Goal: Transaction & Acquisition: Book appointment/travel/reservation

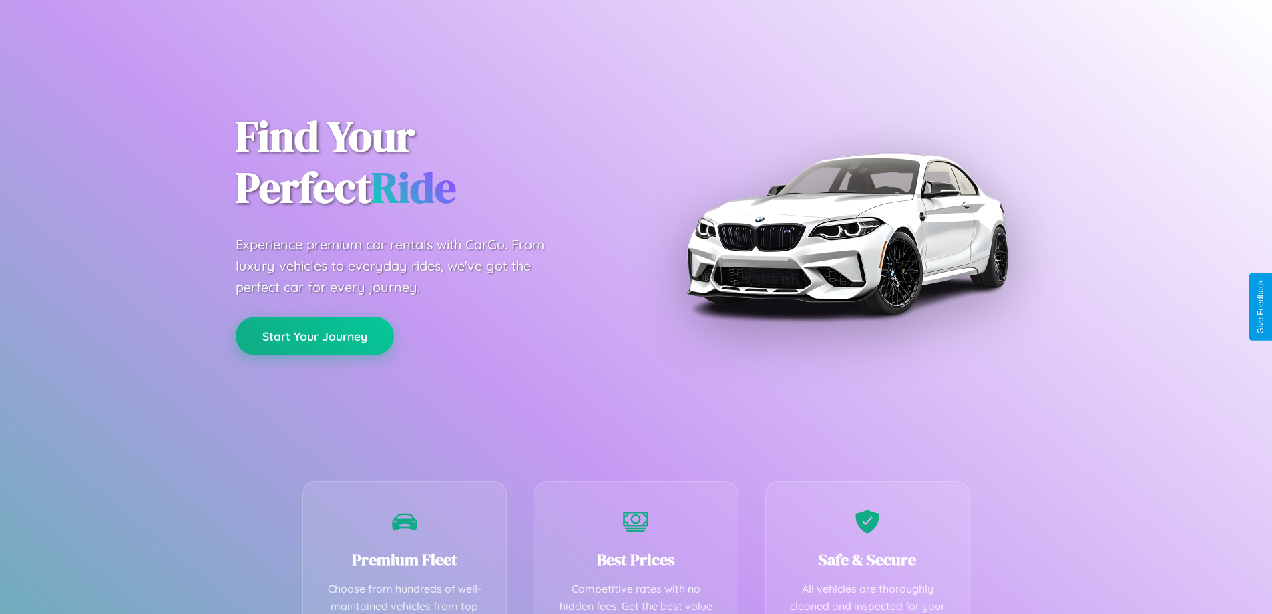
click at [314, 337] on button "Start Your Journey" at bounding box center [315, 336] width 158 height 39
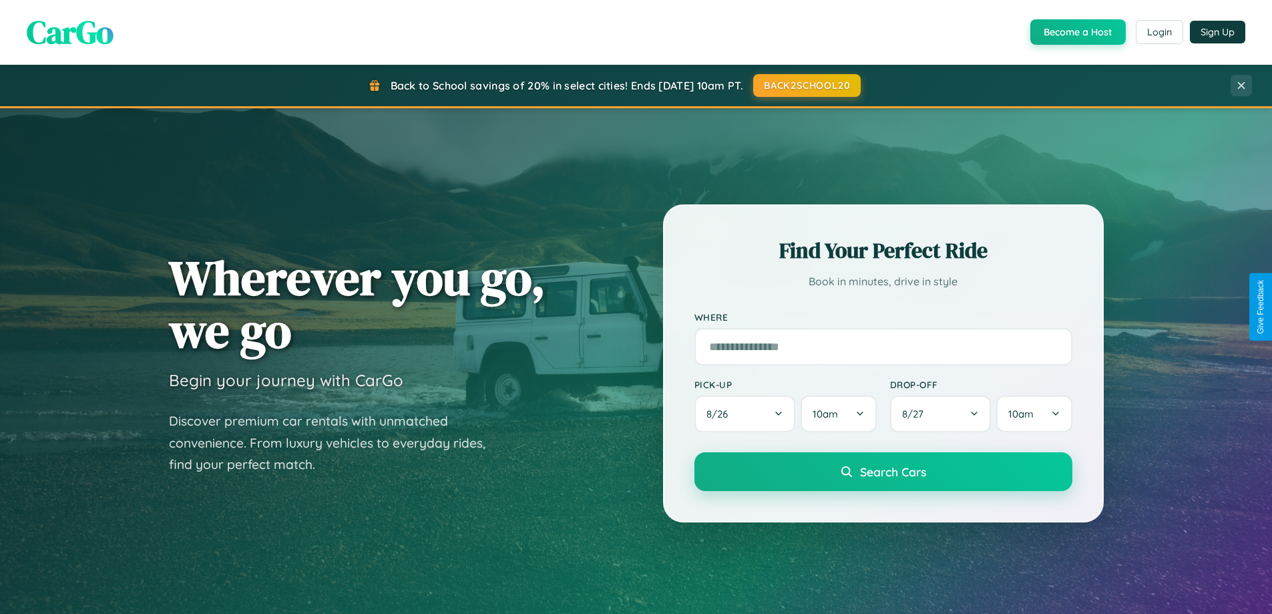
scroll to position [919, 0]
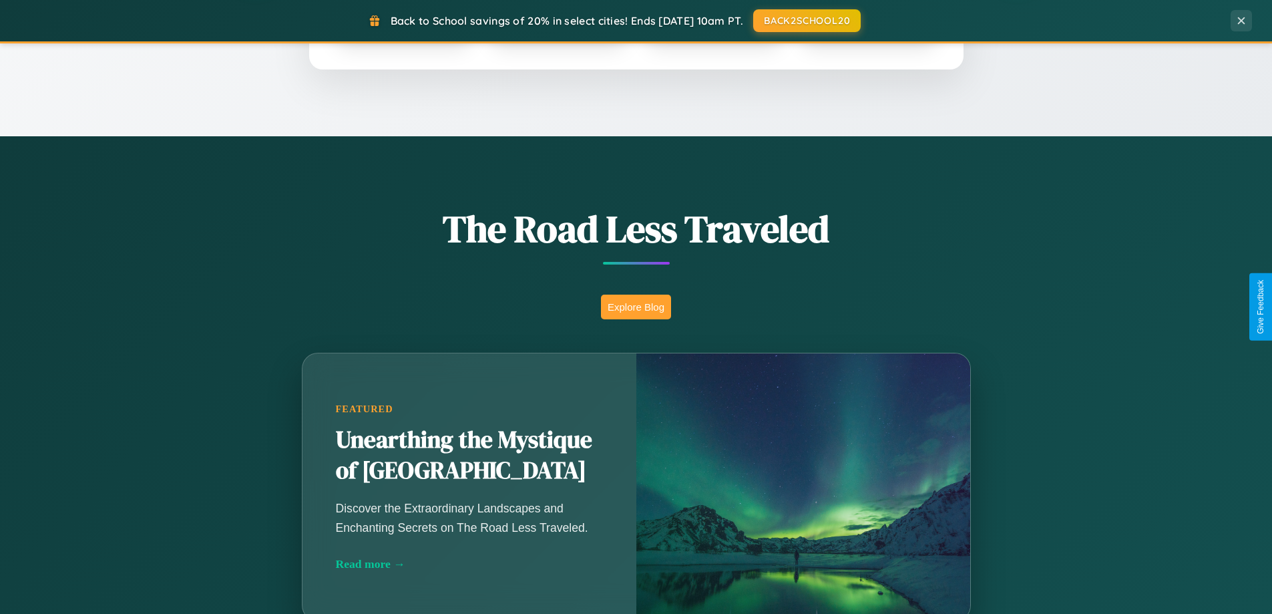
click at [636, 306] on button "Explore Blog" at bounding box center [636, 306] width 70 height 25
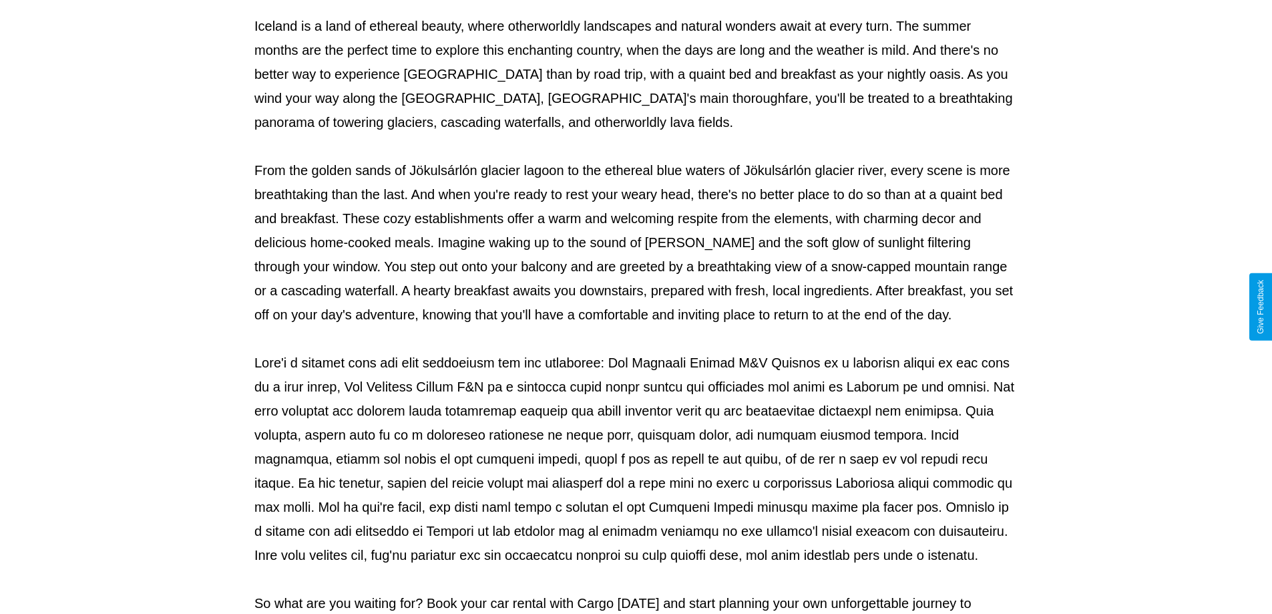
scroll to position [432, 0]
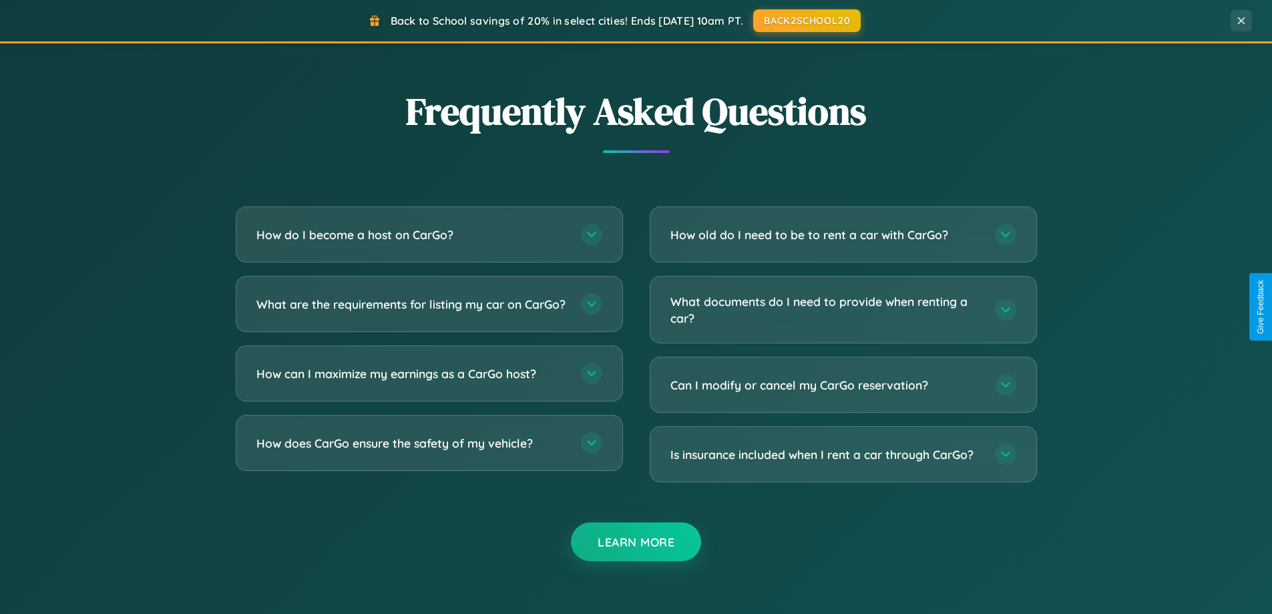
scroll to position [2569, 0]
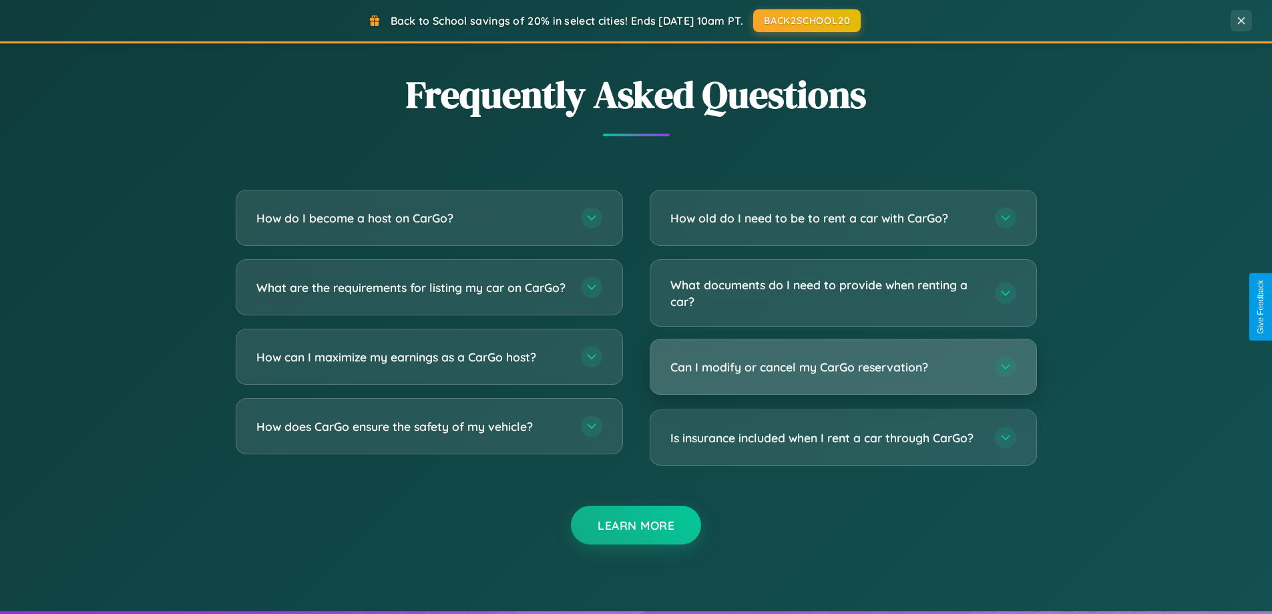
click at [843, 368] on h3 "Can I modify or cancel my CarGo reservation?" at bounding box center [825, 367] width 311 height 17
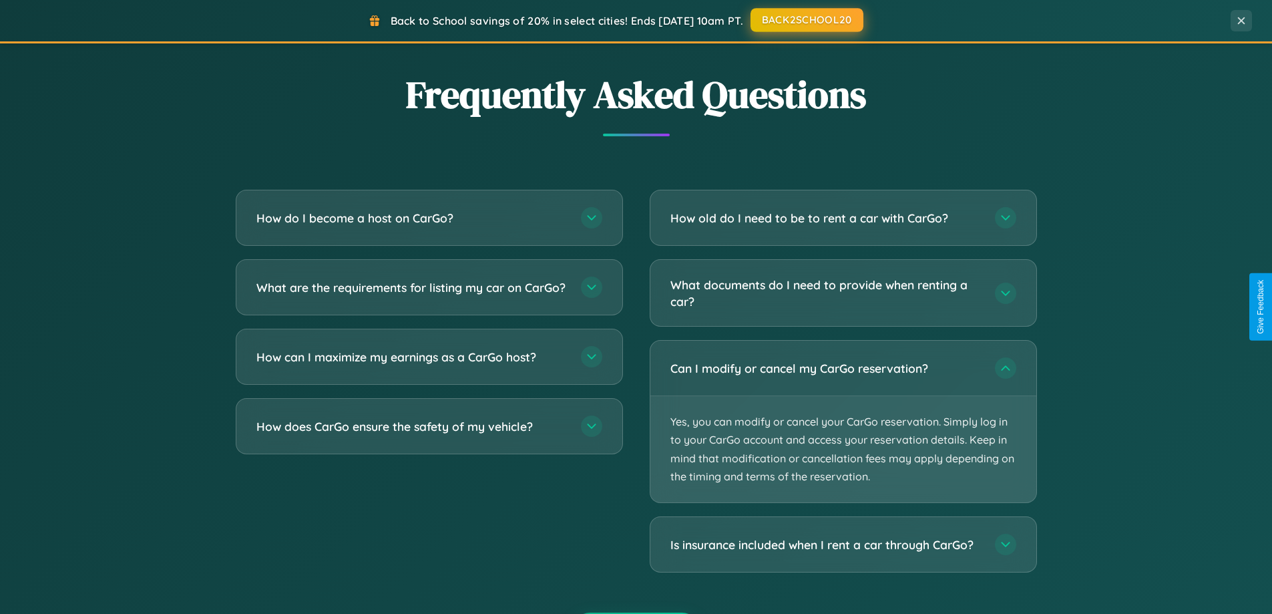
click at [806, 21] on button "BACK2SCHOOL20" at bounding box center [807, 20] width 113 height 24
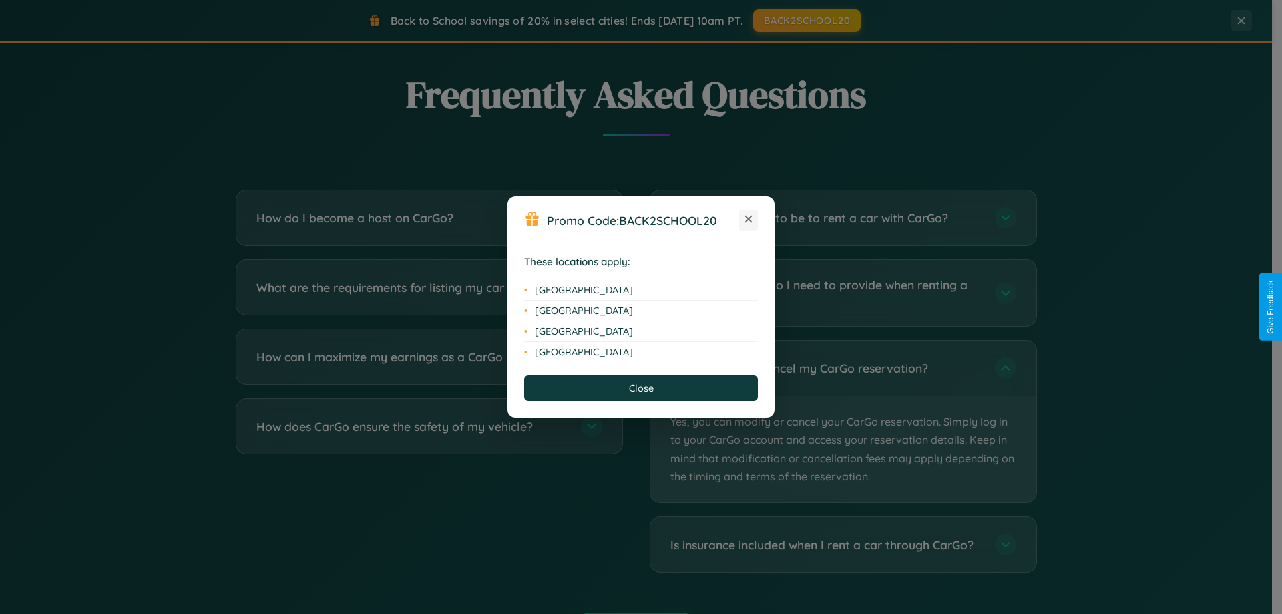
click at [749, 220] on icon at bounding box center [748, 219] width 7 height 7
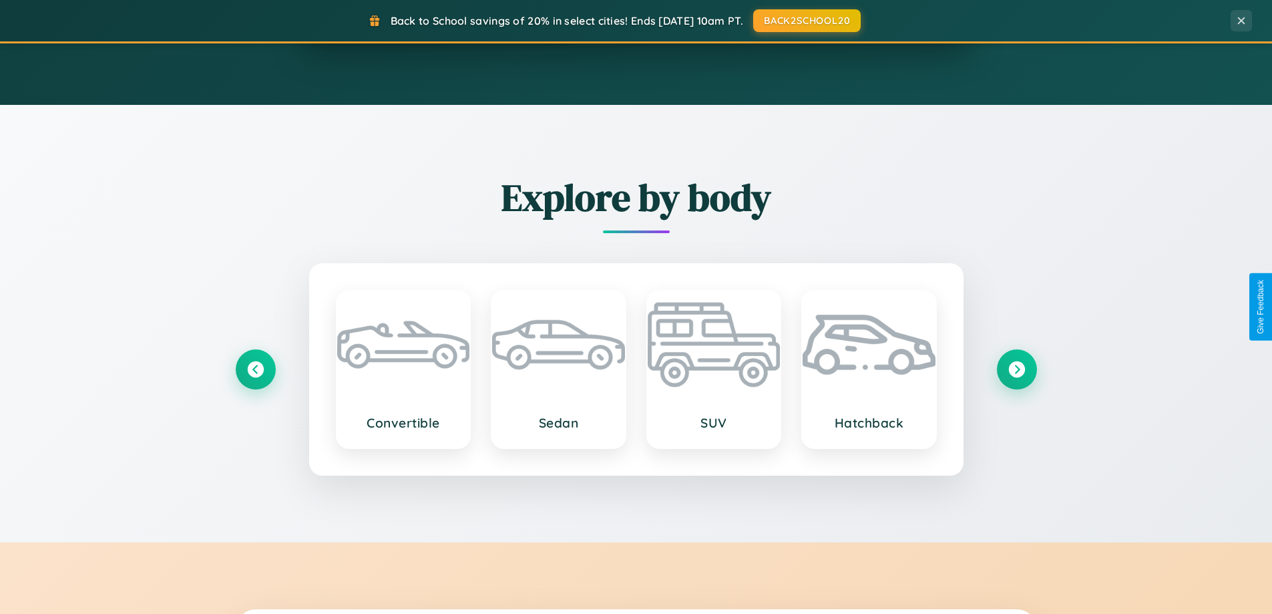
scroll to position [576, 0]
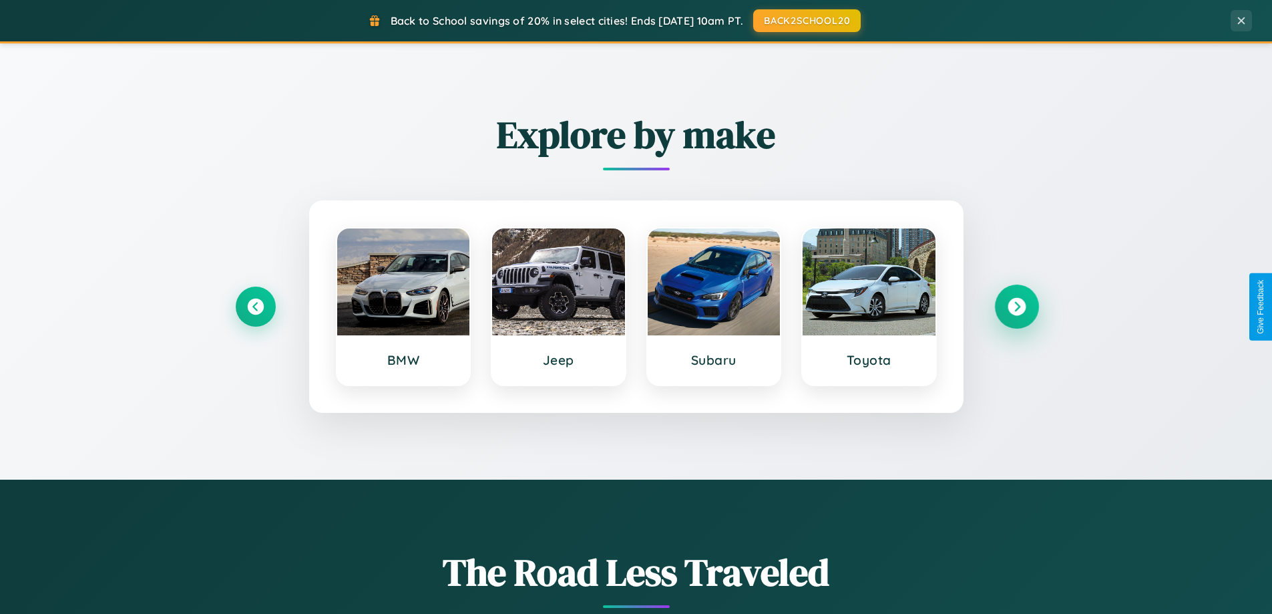
click at [1016, 306] on icon at bounding box center [1017, 307] width 18 height 18
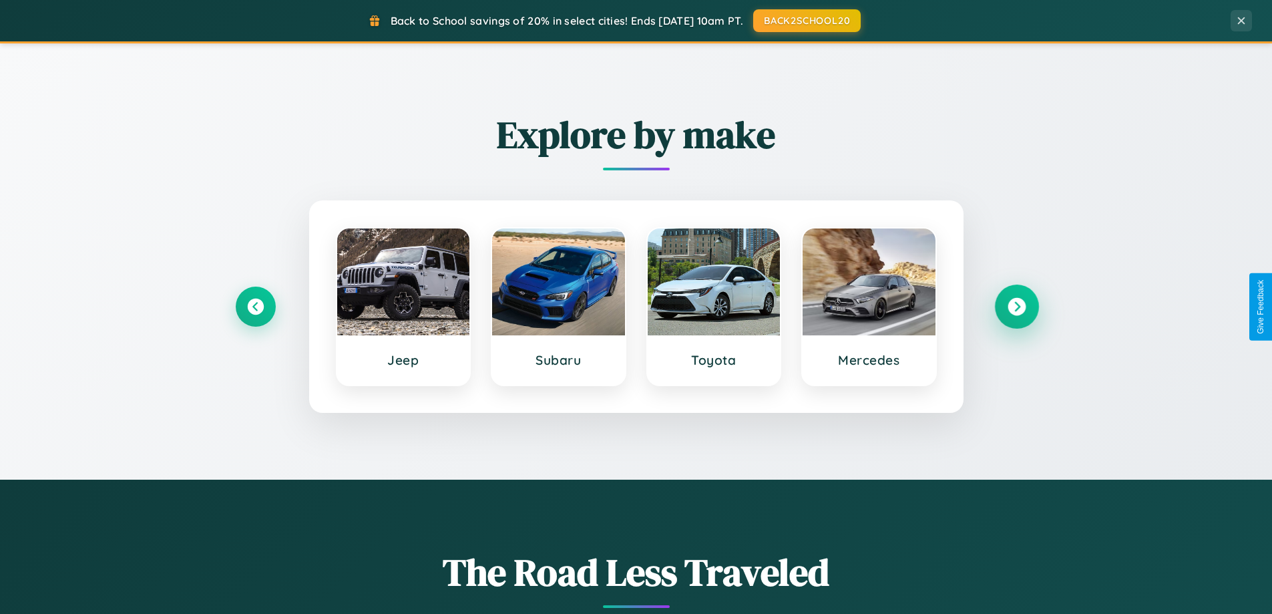
click at [1016, 306] on icon at bounding box center [1017, 307] width 18 height 18
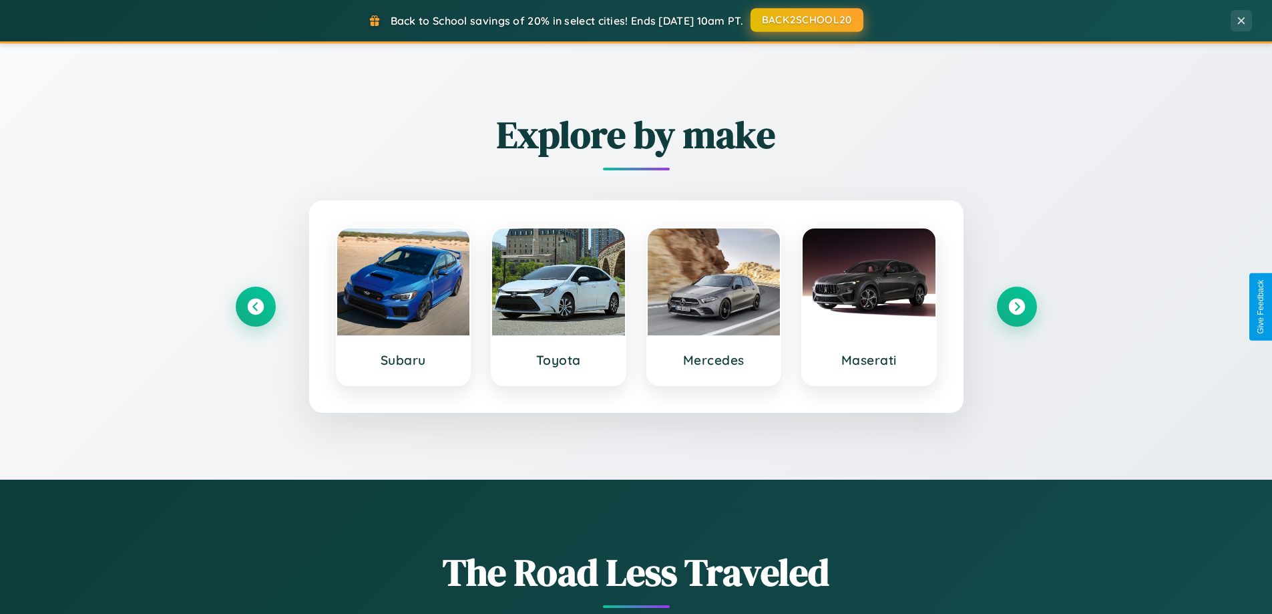
click at [806, 21] on button "BACK2SCHOOL20" at bounding box center [807, 20] width 113 height 24
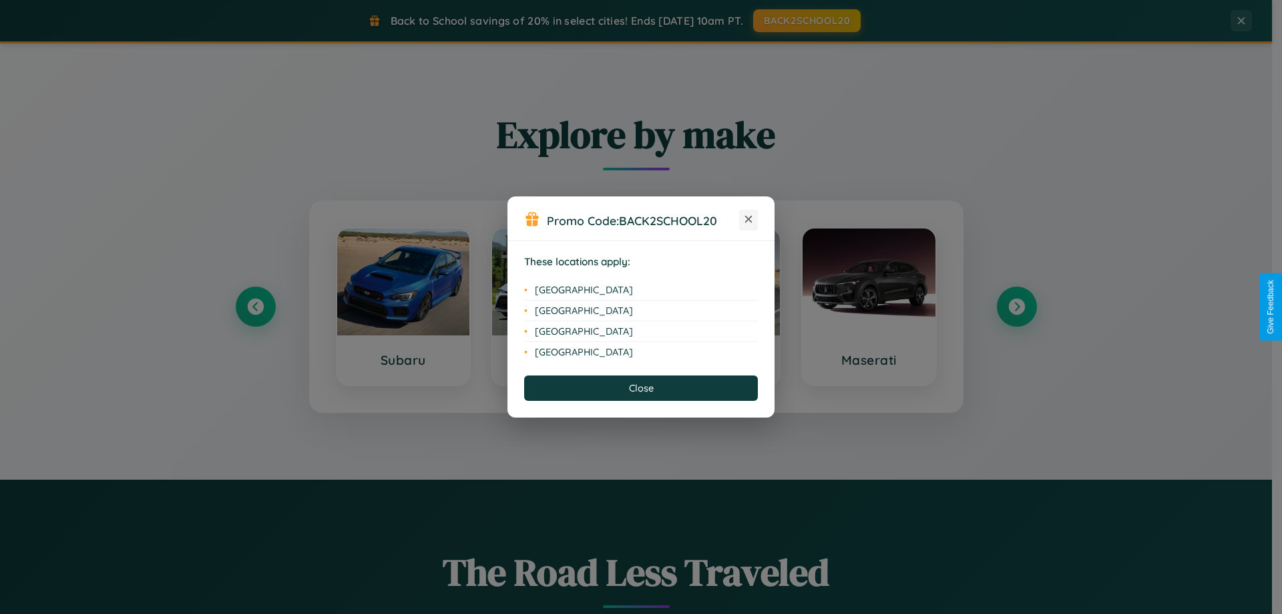
click at [749, 220] on icon at bounding box center [748, 219] width 7 height 7
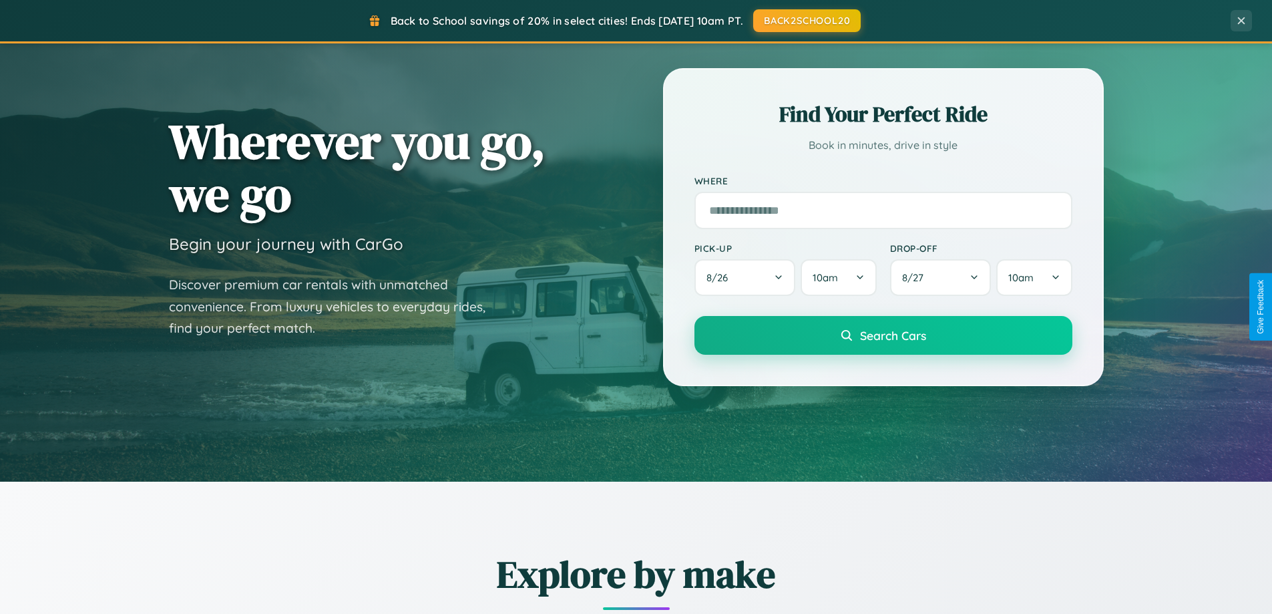
scroll to position [39, 0]
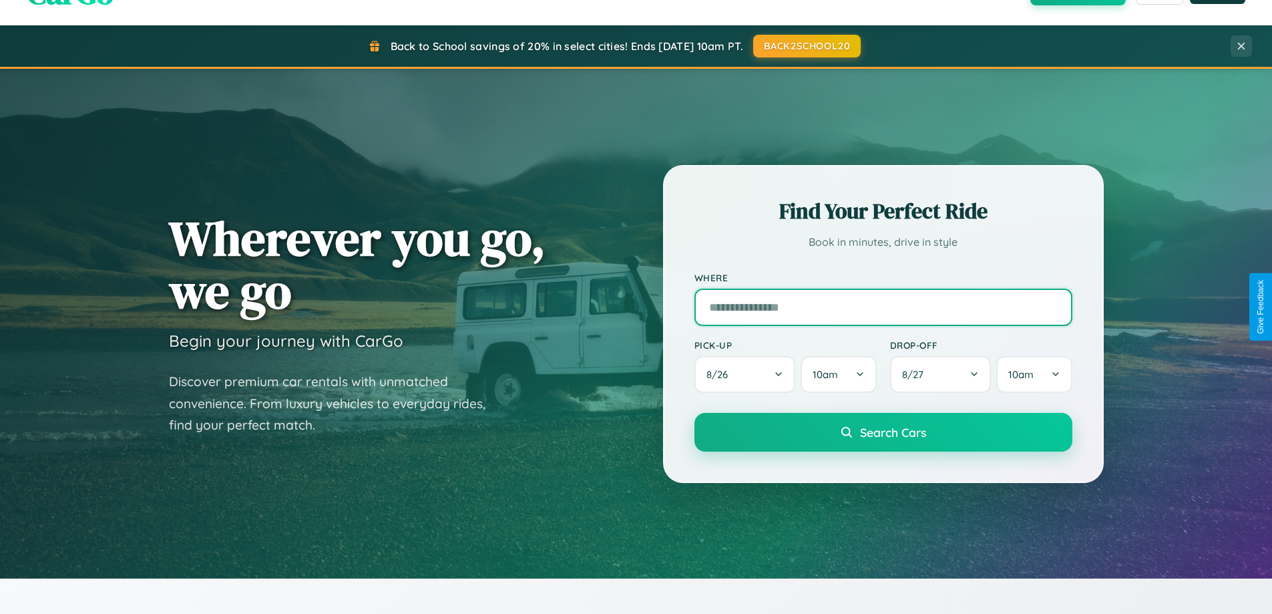
click at [883, 306] on input "text" at bounding box center [883, 306] width 378 height 37
type input "******"
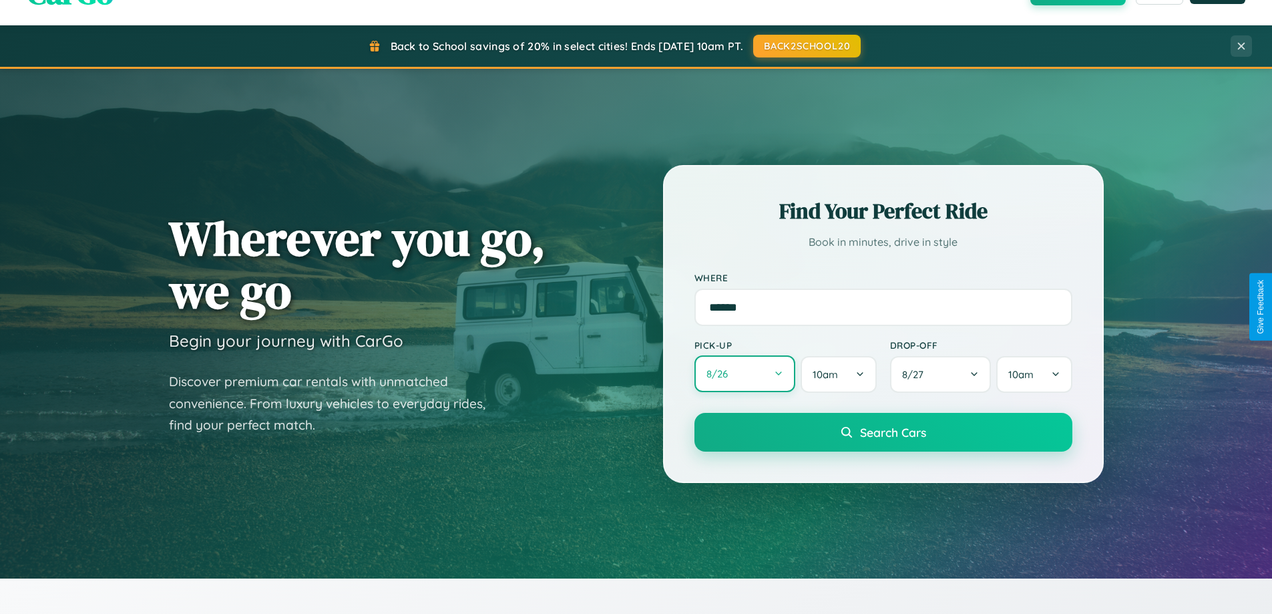
click at [745, 374] on button "8 / 26" at bounding box center [744, 373] width 101 height 37
select select "*"
select select "****"
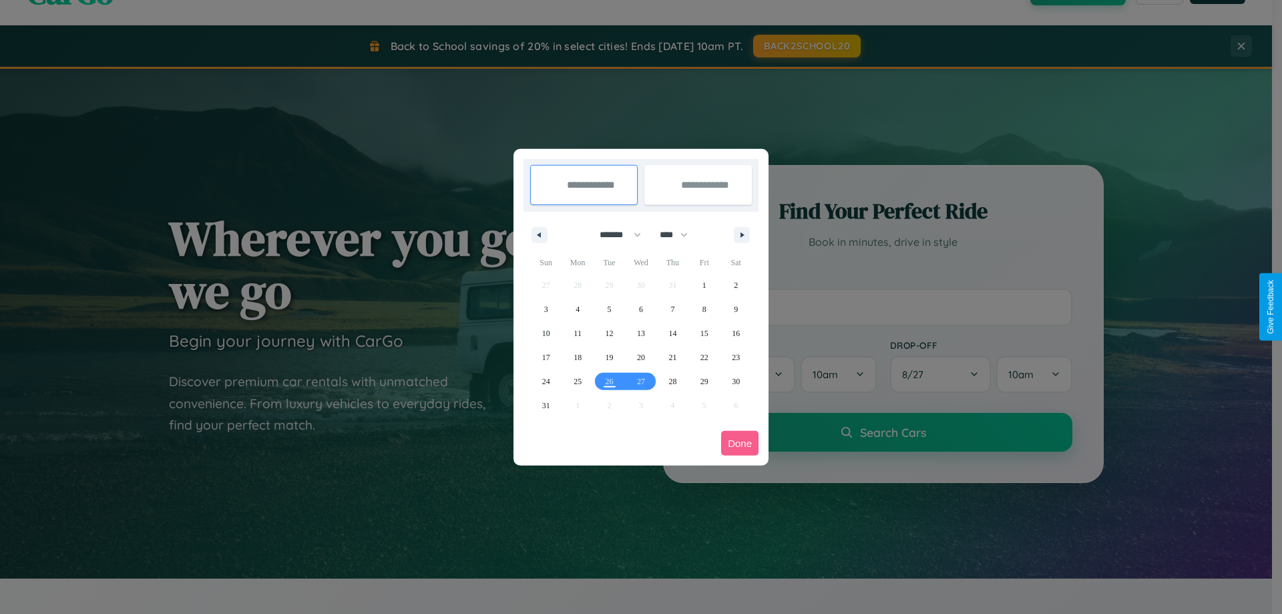
click at [614, 234] on select "******* ******** ***** ***** *** **** **** ****** ********* ******* ******** **…" at bounding box center [618, 235] width 57 height 22
select select "*"
click at [680, 234] on select "**** **** **** **** **** **** **** **** **** **** **** **** **** **** **** ****…" at bounding box center [673, 235] width 40 height 22
select select "****"
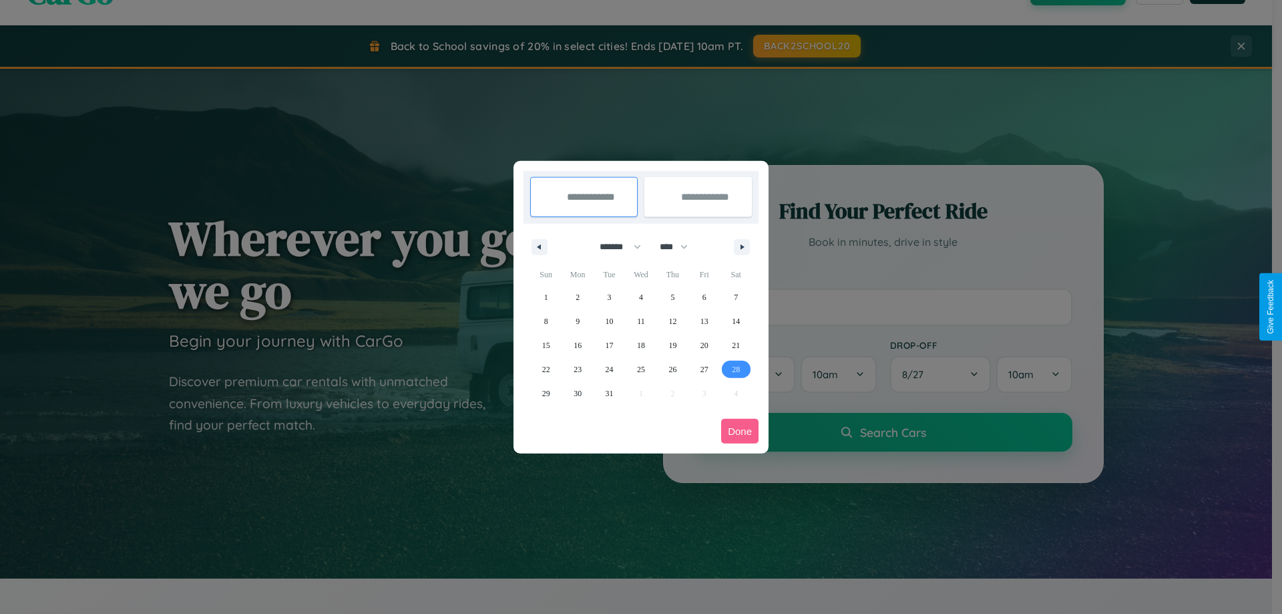
click at [736, 369] on span "28" at bounding box center [736, 369] width 8 height 24
type input "**********"
click at [578, 393] on span "30" at bounding box center [578, 393] width 8 height 24
type input "**********"
click at [740, 431] on button "Done" at bounding box center [739, 431] width 37 height 25
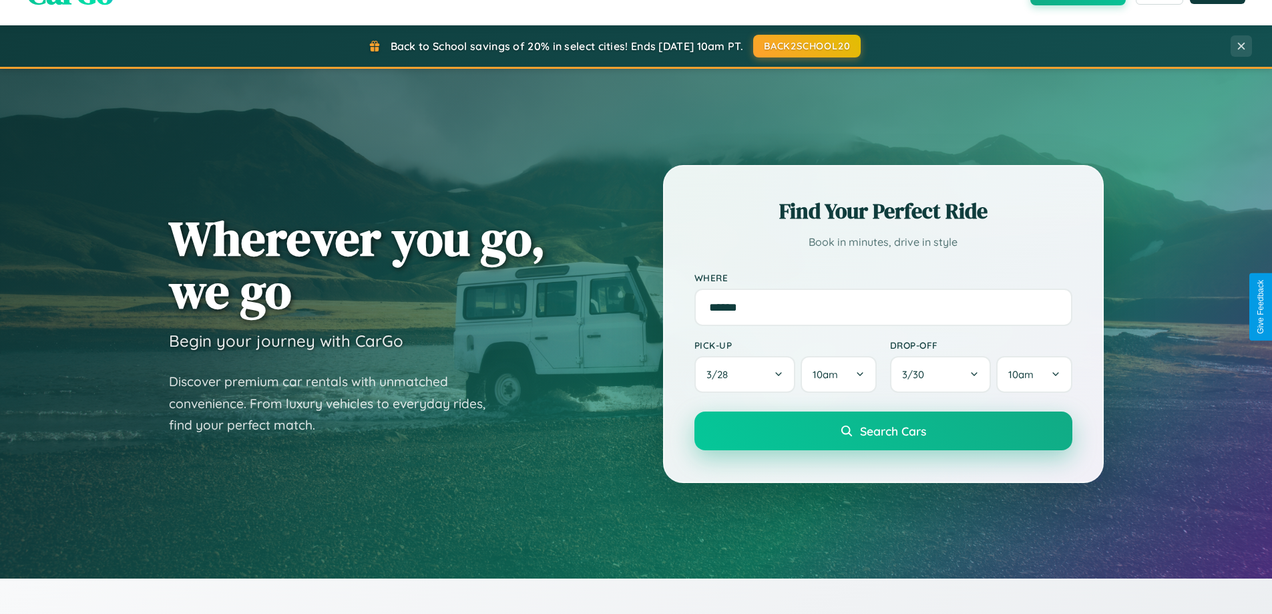
click at [883, 431] on span "Search Cars" at bounding box center [893, 430] width 66 height 15
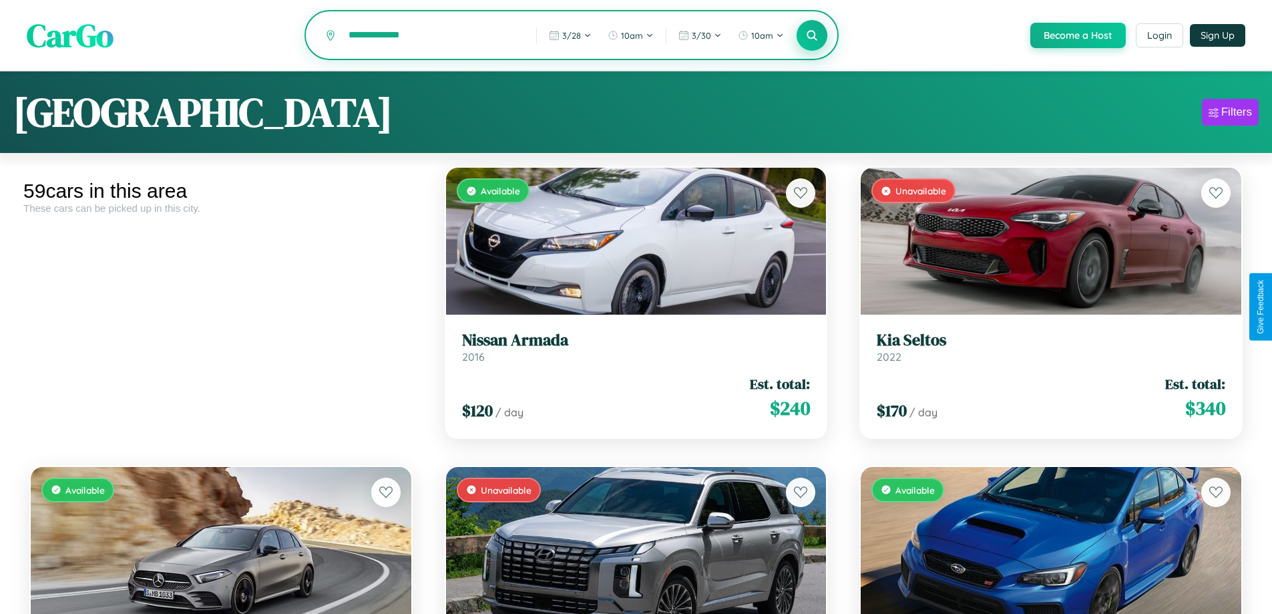
type input "**********"
click at [811, 36] on icon at bounding box center [812, 35] width 13 height 13
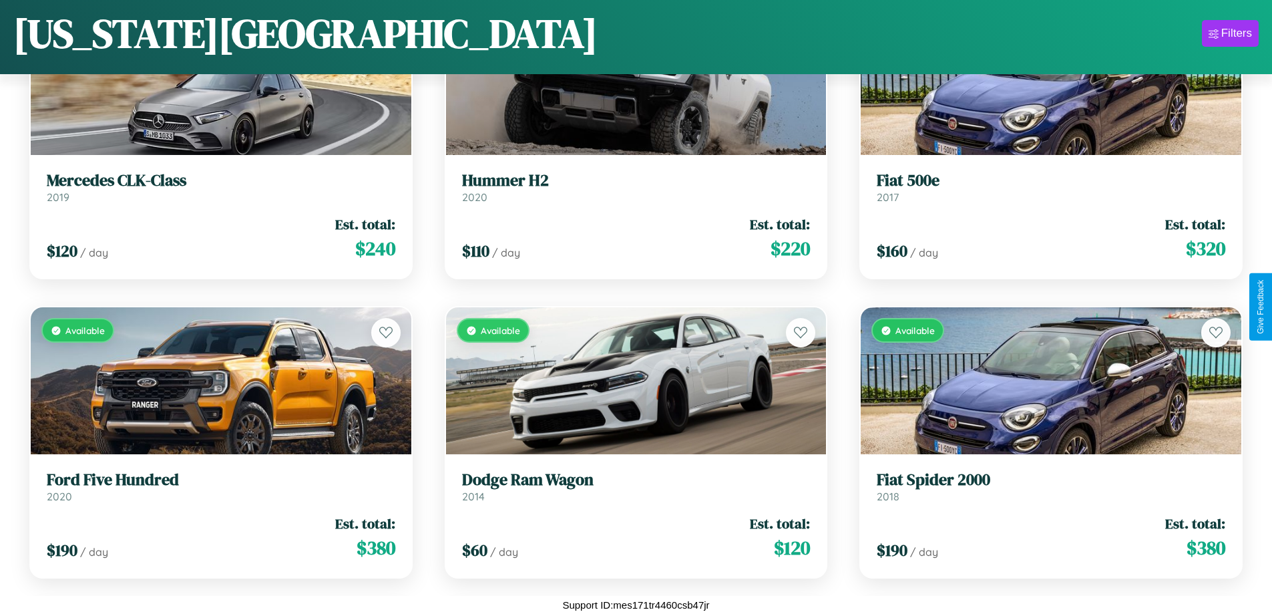
scroll to position [2879, 0]
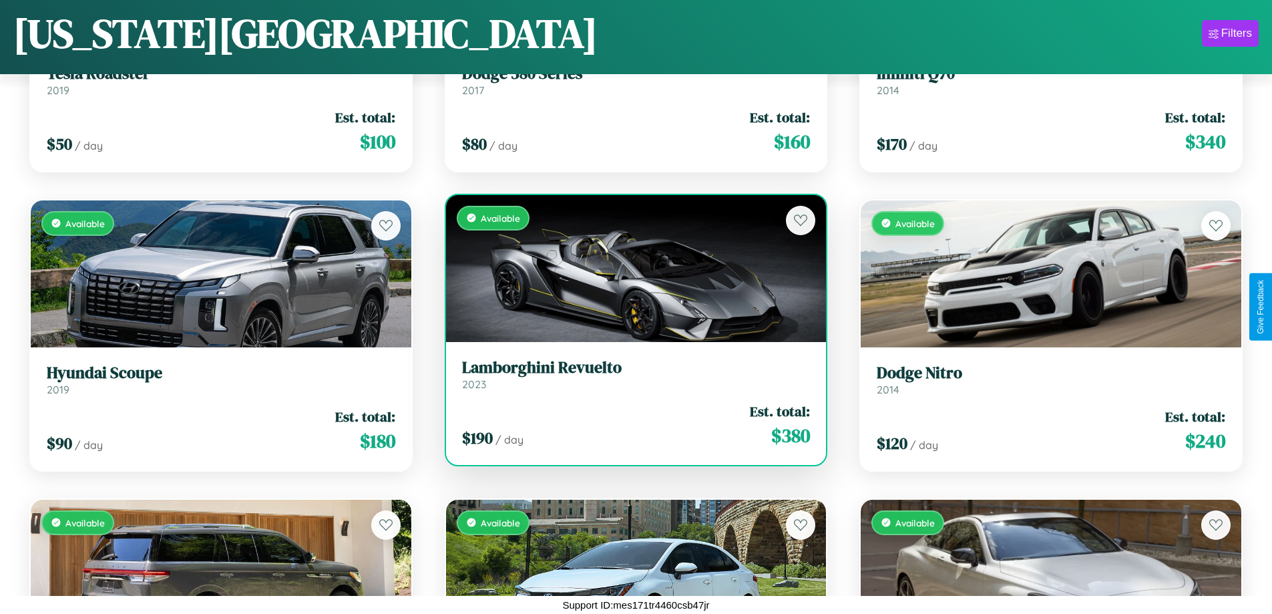
click at [630, 379] on link "Lamborghini Revuelto 2023" at bounding box center [636, 374] width 349 height 33
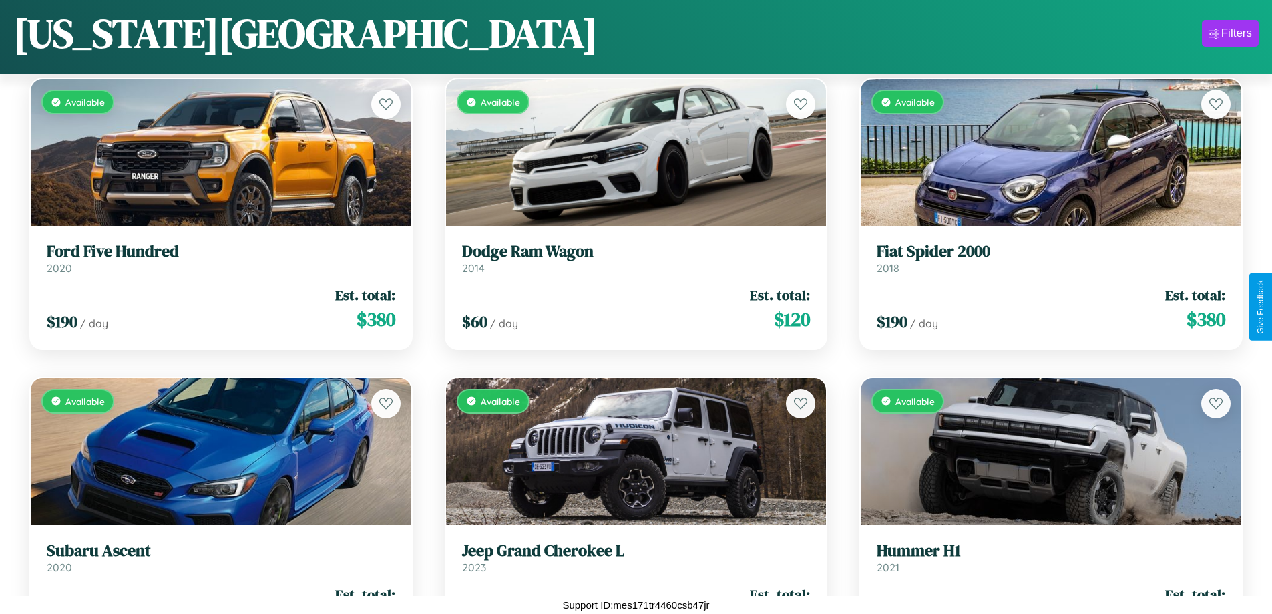
scroll to position [188, 0]
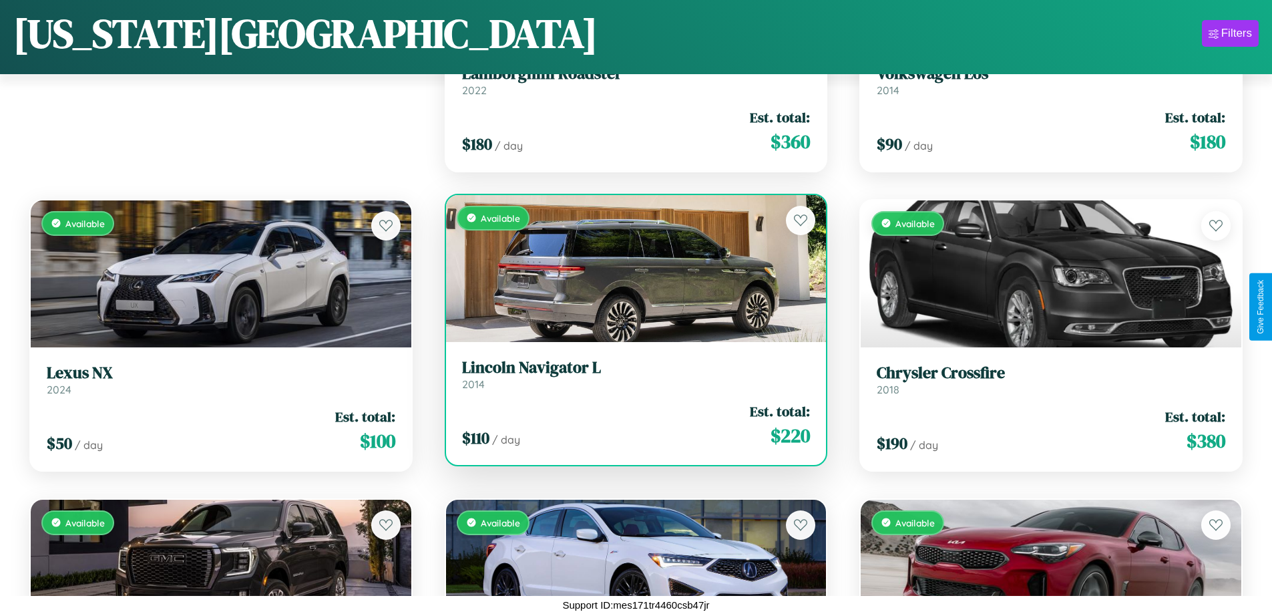
click at [630, 268] on div "Available" at bounding box center [636, 268] width 381 height 147
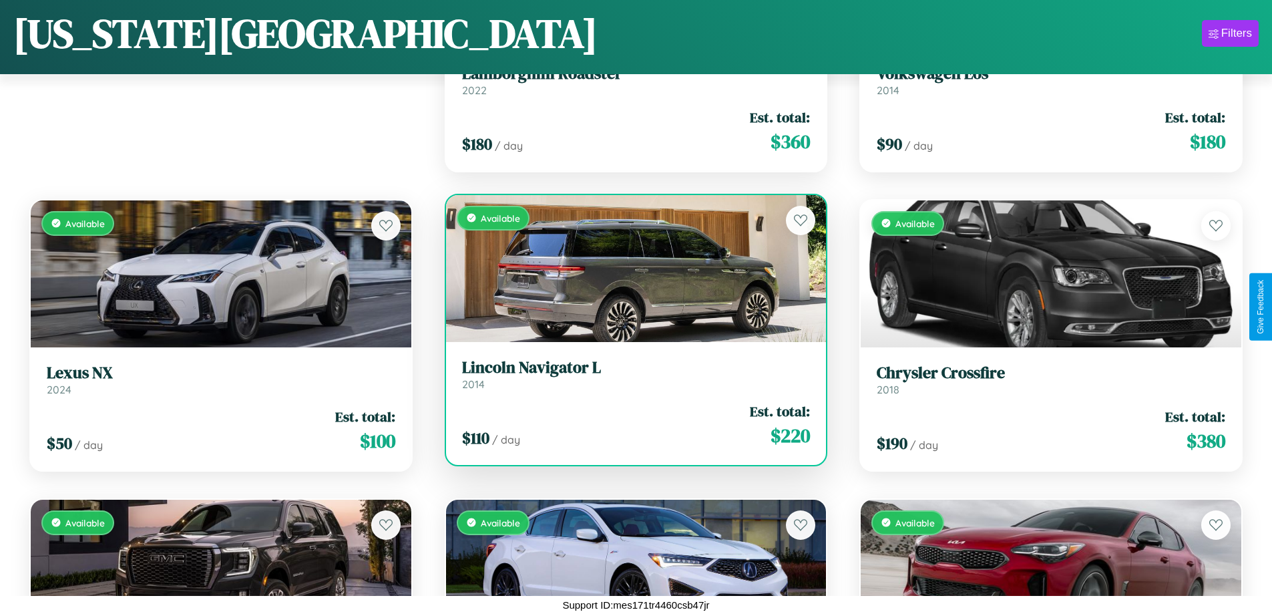
click at [630, 268] on div "Available" at bounding box center [636, 268] width 381 height 147
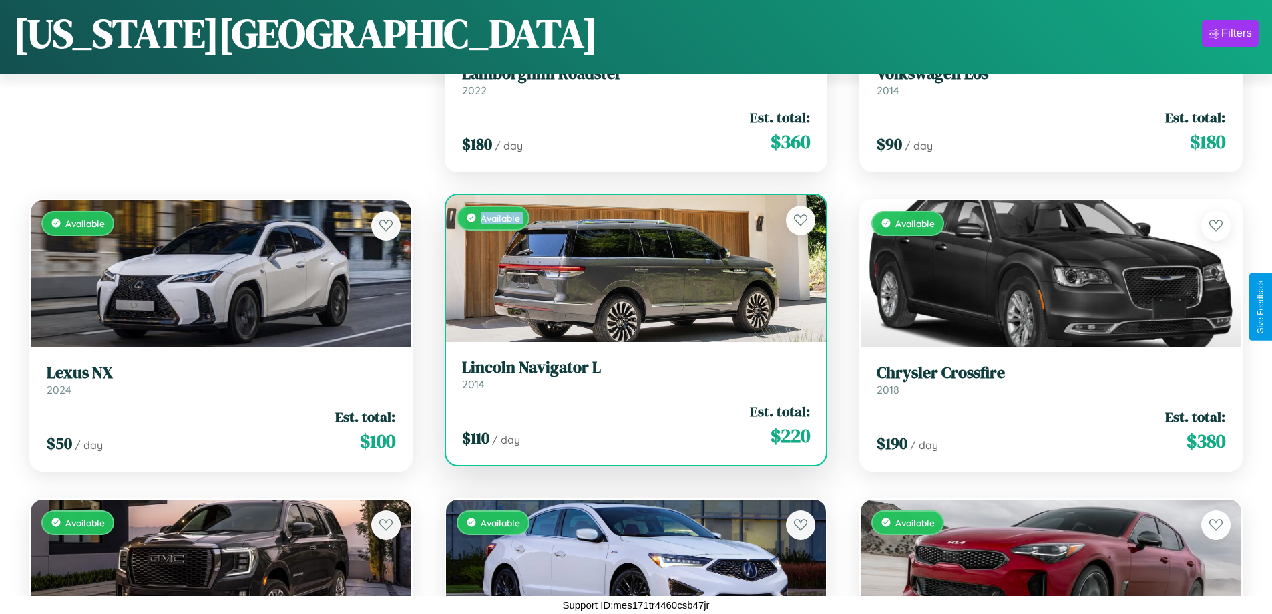
click at [630, 268] on div "Available" at bounding box center [636, 268] width 381 height 147
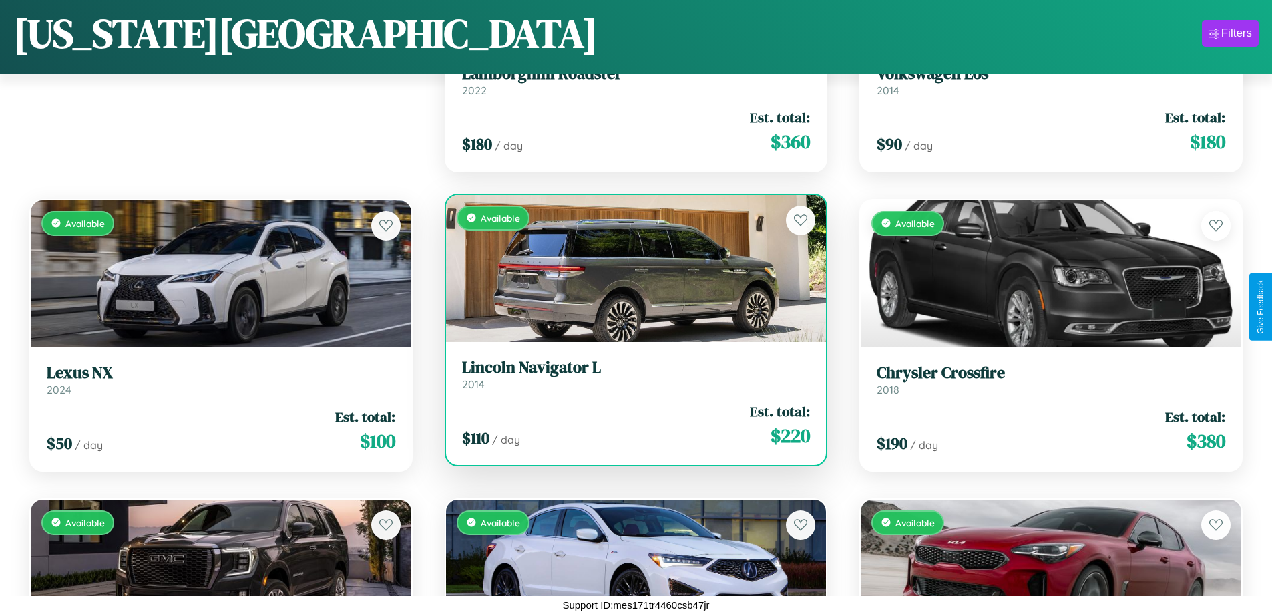
click at [630, 268] on div "Available" at bounding box center [636, 268] width 381 height 147
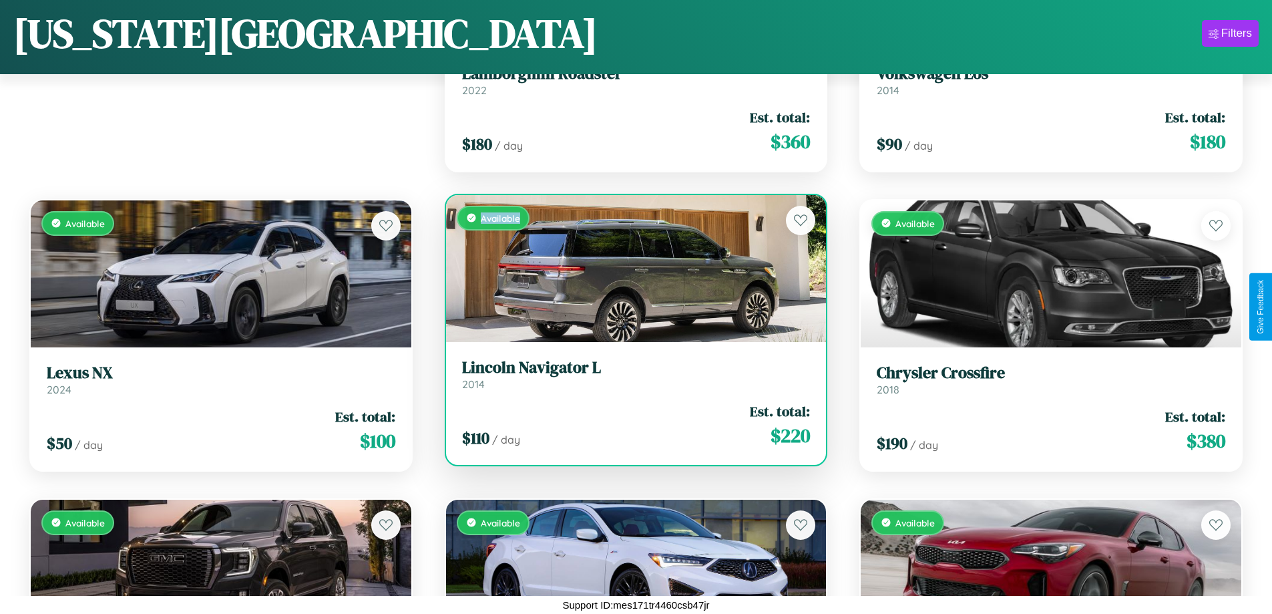
click at [630, 268] on div "Available" at bounding box center [636, 268] width 381 height 147
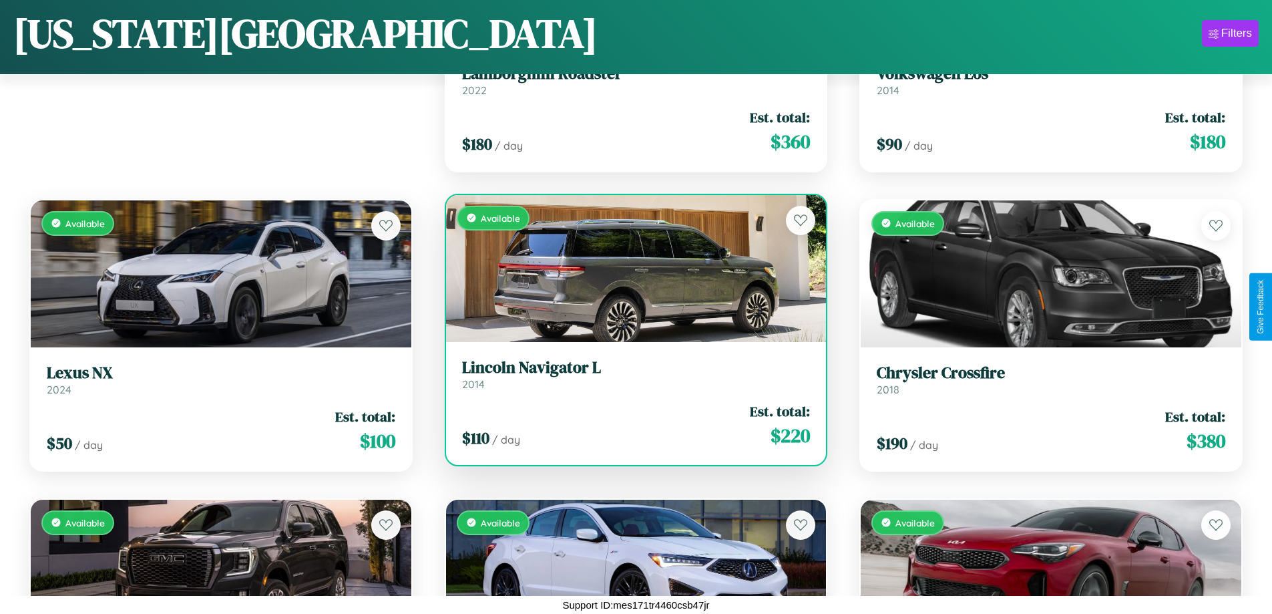
click at [630, 374] on h3 "Lincoln Navigator L" at bounding box center [636, 367] width 349 height 19
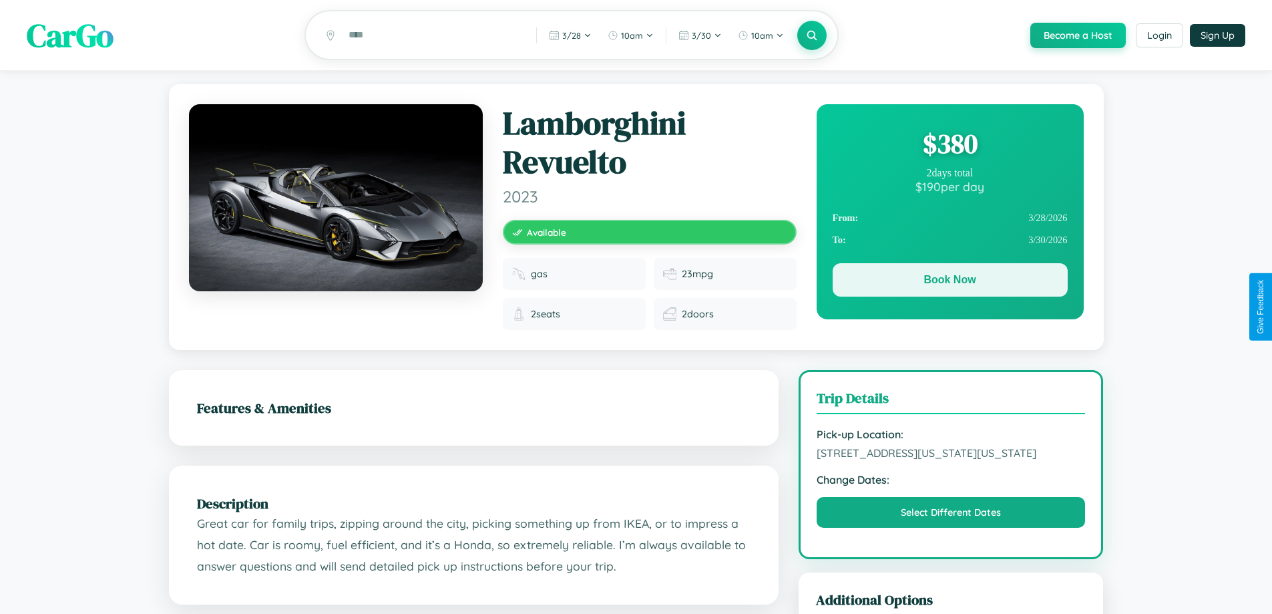
click at [950, 282] on button "Book Now" at bounding box center [950, 279] width 235 height 33
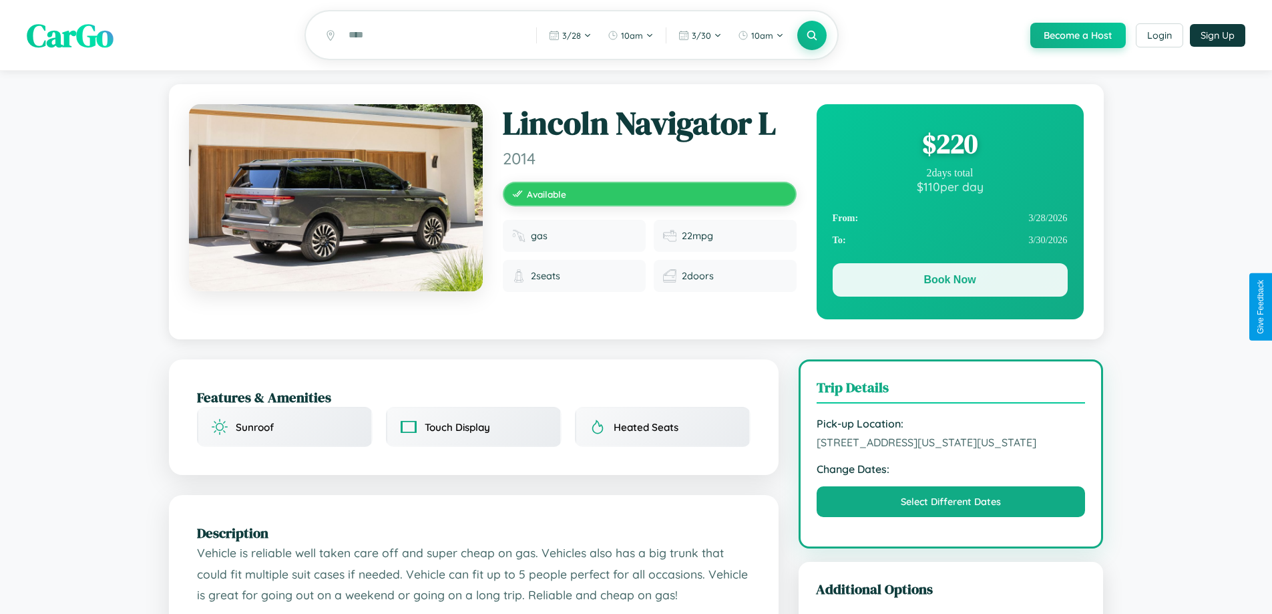
click at [950, 283] on button "Book Now" at bounding box center [950, 279] width 235 height 33
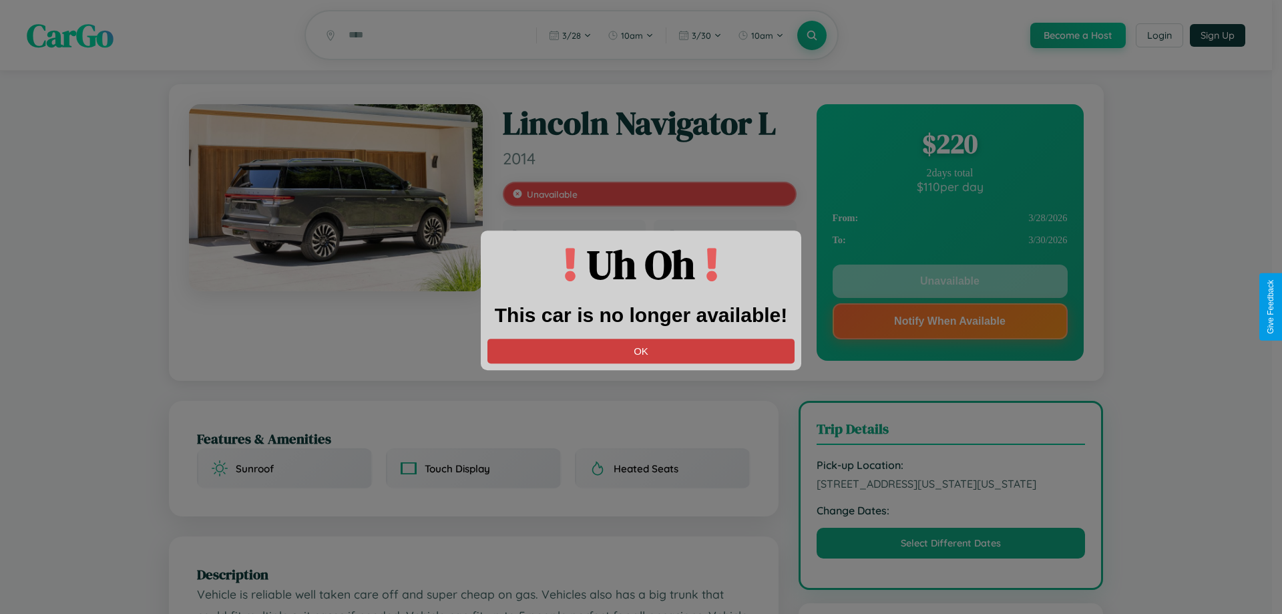
click at [641, 351] on button "OK" at bounding box center [640, 351] width 307 height 25
